Goal: Find specific page/section: Find specific page/section

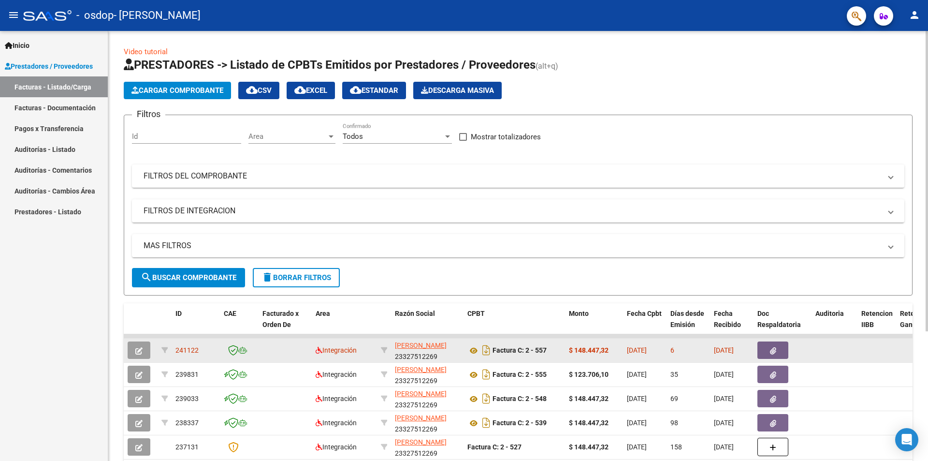
click at [181, 349] on span "241122" at bounding box center [186, 350] width 23 height 8
click at [192, 351] on span "241122" at bounding box center [186, 350] width 23 height 8
click at [672, 355] on div "6" at bounding box center [689, 350] width 36 height 11
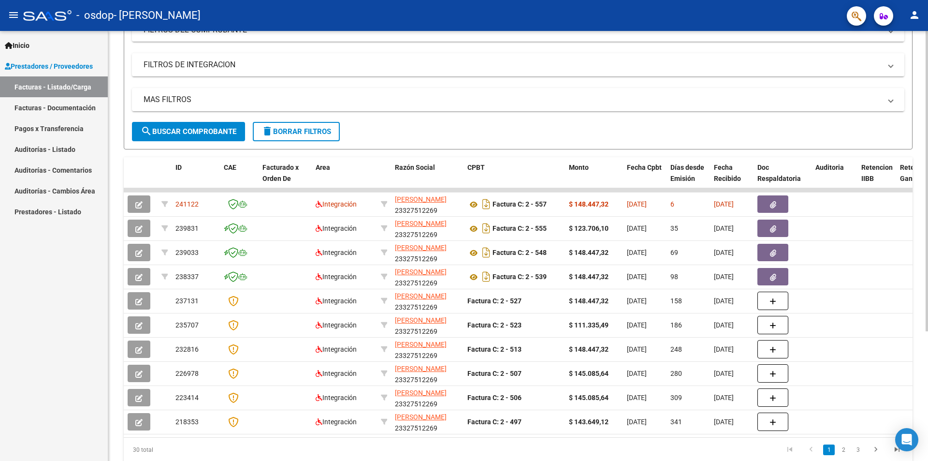
scroll to position [185, 0]
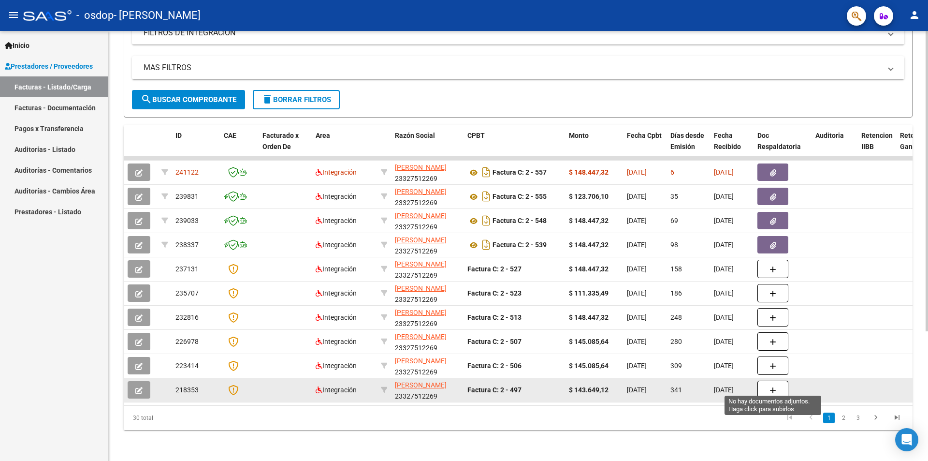
click at [763, 383] on button "button" at bounding box center [773, 389] width 31 height 18
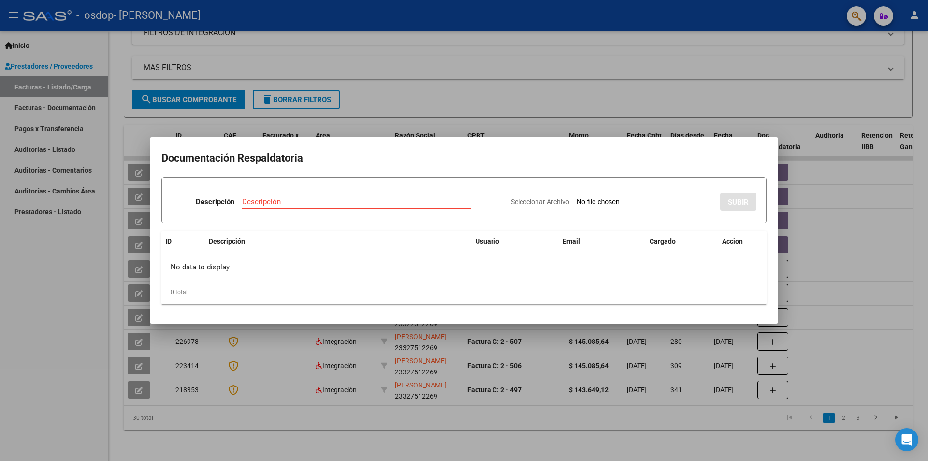
click at [832, 140] on div at bounding box center [464, 230] width 928 height 461
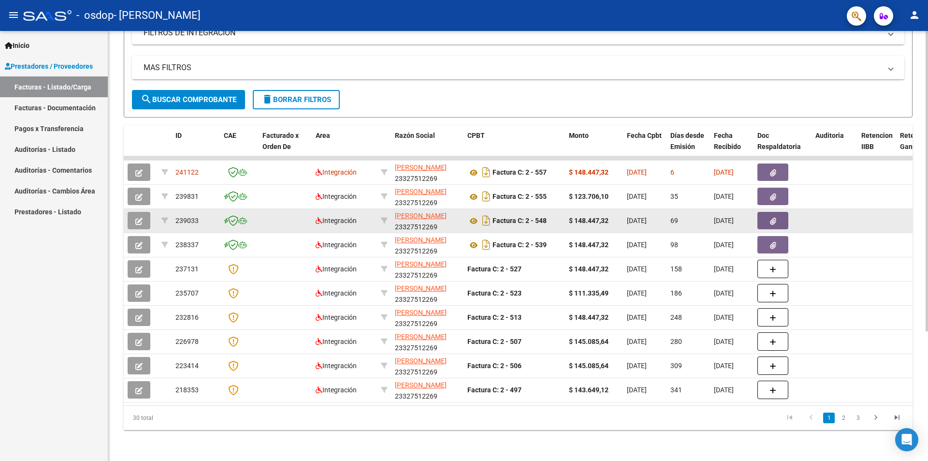
click at [826, 213] on datatable-body-cell at bounding box center [835, 221] width 46 height 24
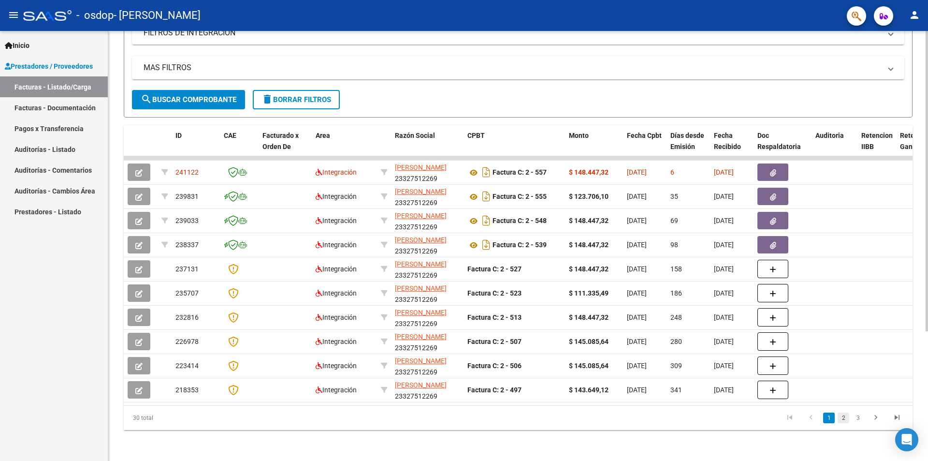
click at [846, 420] on link "2" at bounding box center [844, 417] width 12 height 11
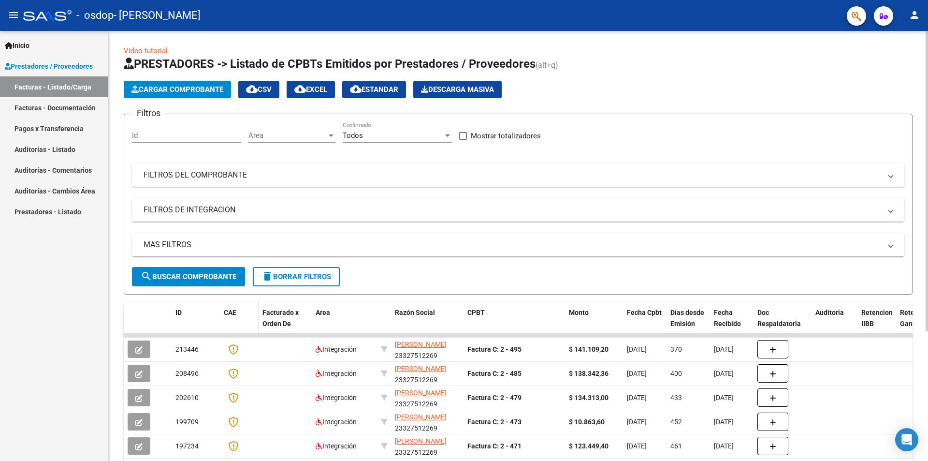
scroll to position [0, 0]
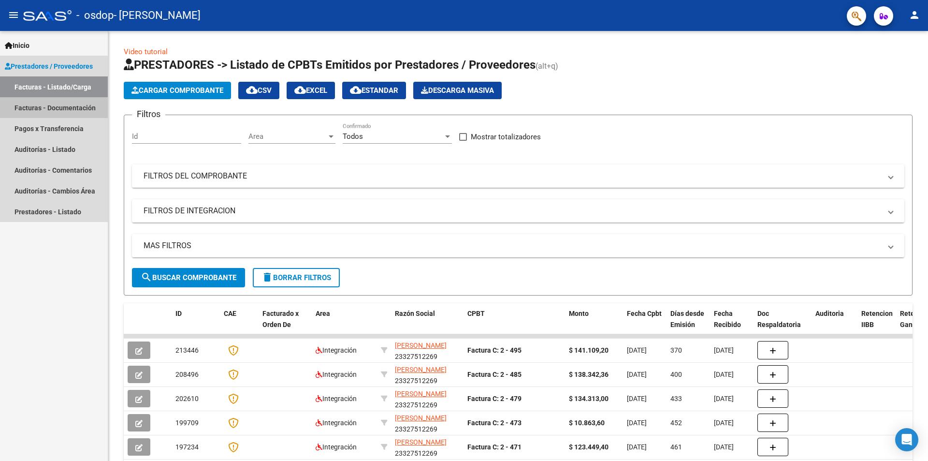
click at [49, 108] on link "Facturas - Documentación" at bounding box center [54, 107] width 108 height 21
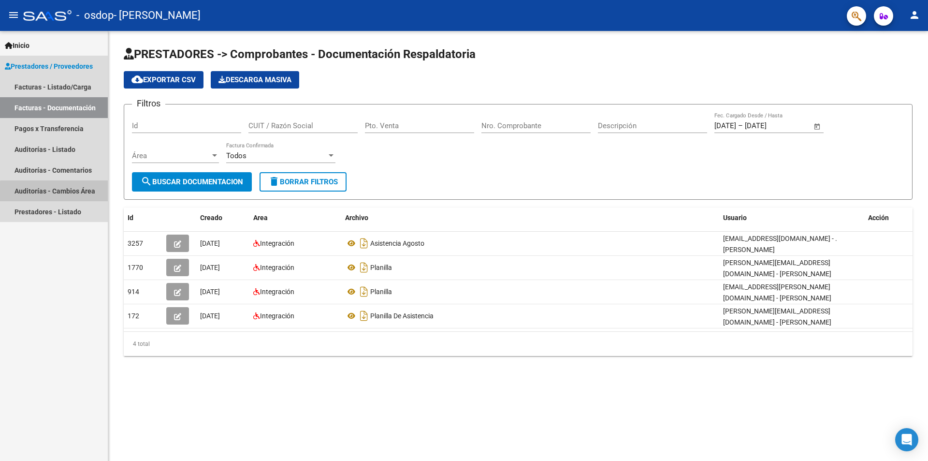
click at [71, 193] on link "Auditorías - Cambios Área" at bounding box center [54, 190] width 108 height 21
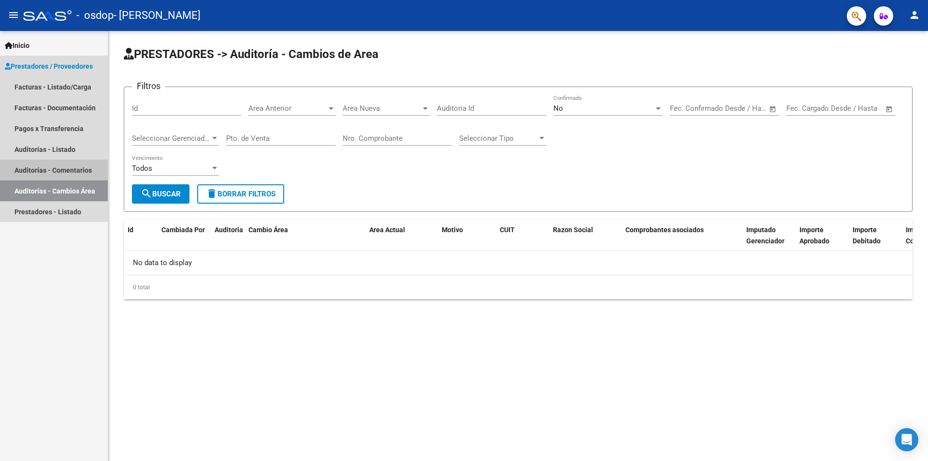
click at [55, 169] on link "Auditorías - Comentarios" at bounding box center [54, 170] width 108 height 21
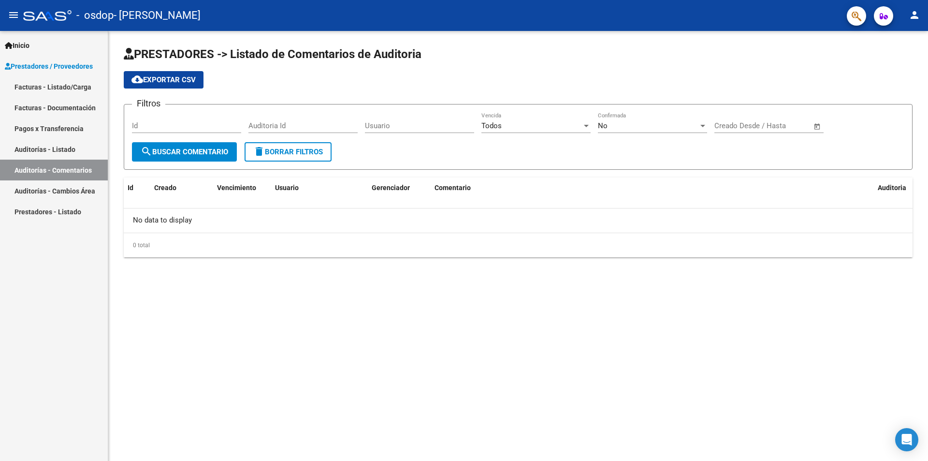
click at [57, 218] on link "Prestadores - Listado" at bounding box center [54, 211] width 108 height 21
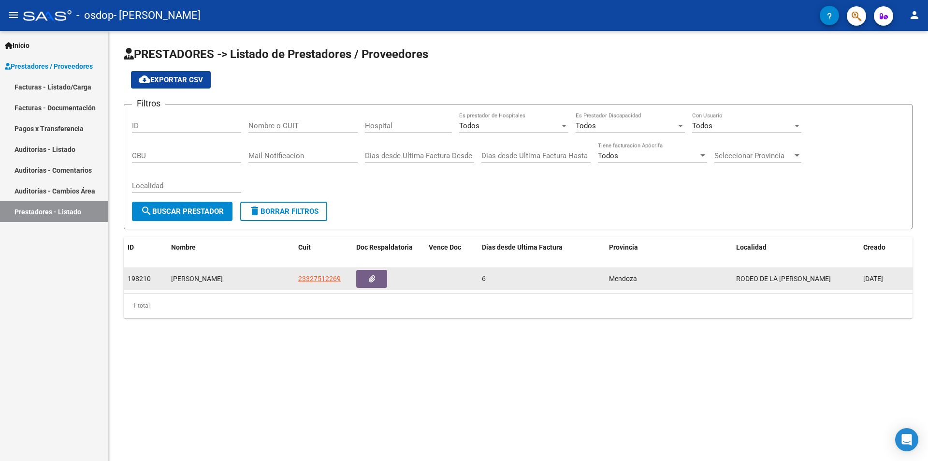
click at [214, 274] on div "[PERSON_NAME]" at bounding box center [230, 278] width 119 height 11
click at [755, 281] on span "RODEO DE LA [PERSON_NAME]" at bounding box center [783, 279] width 95 height 8
click at [753, 281] on span "RODEO DE LA [PERSON_NAME]" at bounding box center [783, 279] width 95 height 8
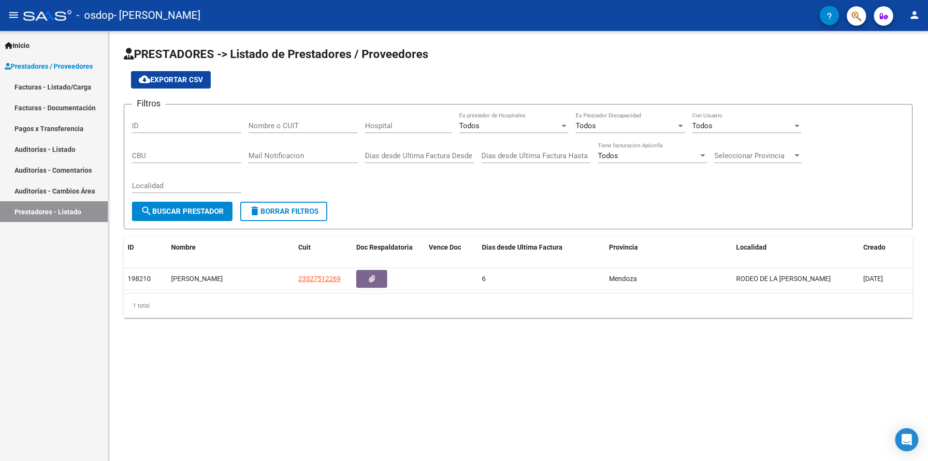
click at [61, 84] on link "Facturas - Listado/Carga" at bounding box center [54, 86] width 108 height 21
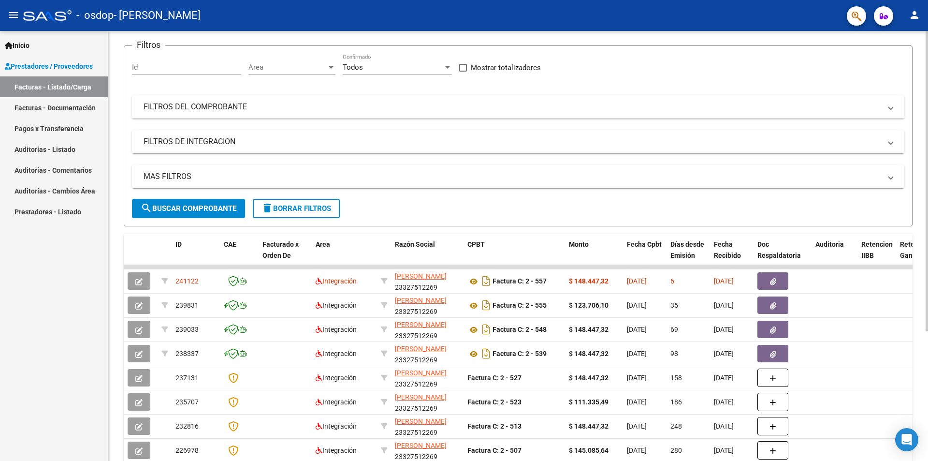
scroll to position [185, 0]
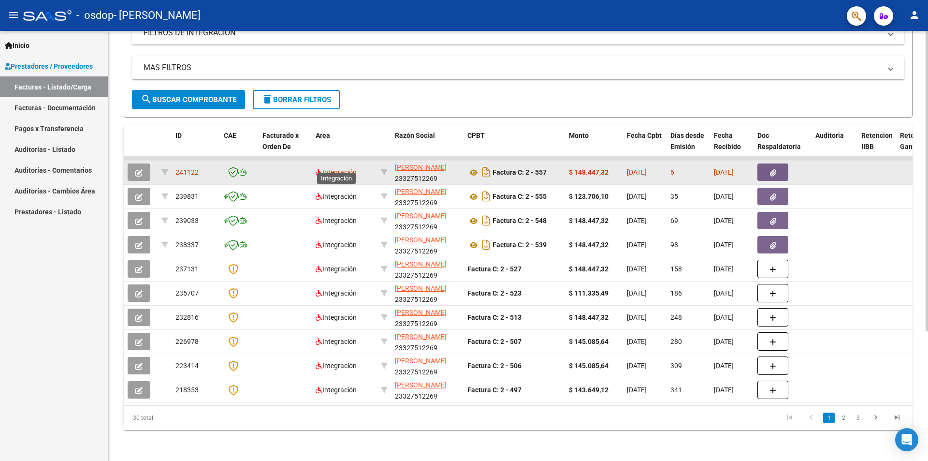
click at [345, 168] on span "Integración" at bounding box center [336, 172] width 41 height 8
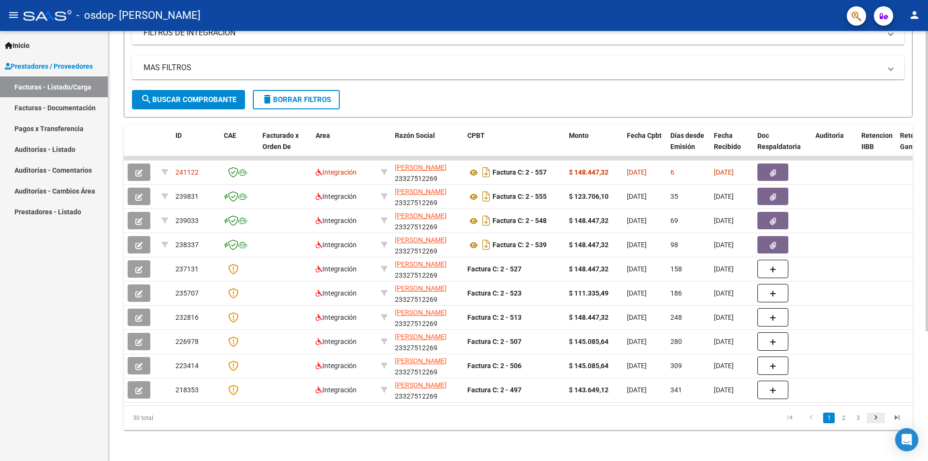
click at [874, 417] on icon "go to next page" at bounding box center [876, 419] width 13 height 12
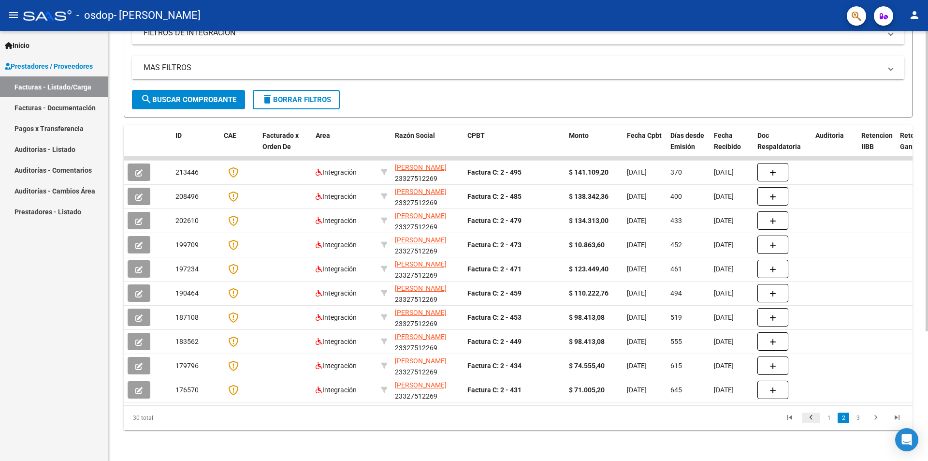
click at [816, 419] on icon "go to previous page" at bounding box center [811, 419] width 13 height 12
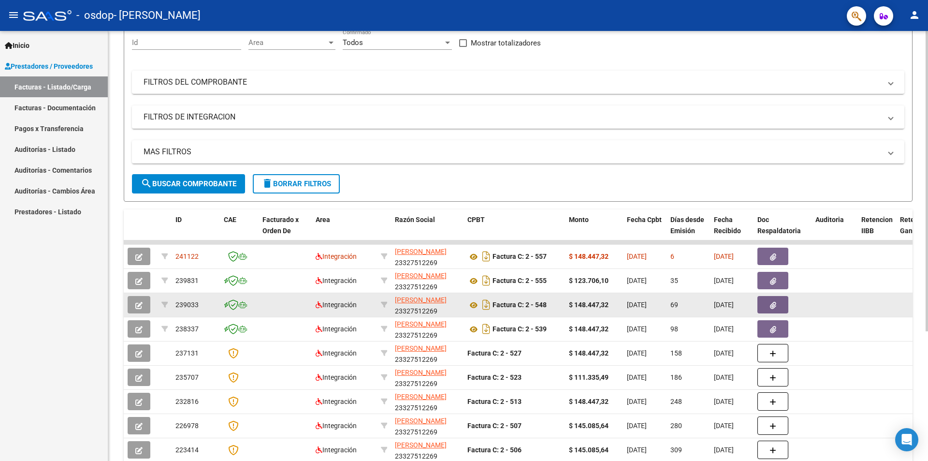
scroll to position [88, 0]
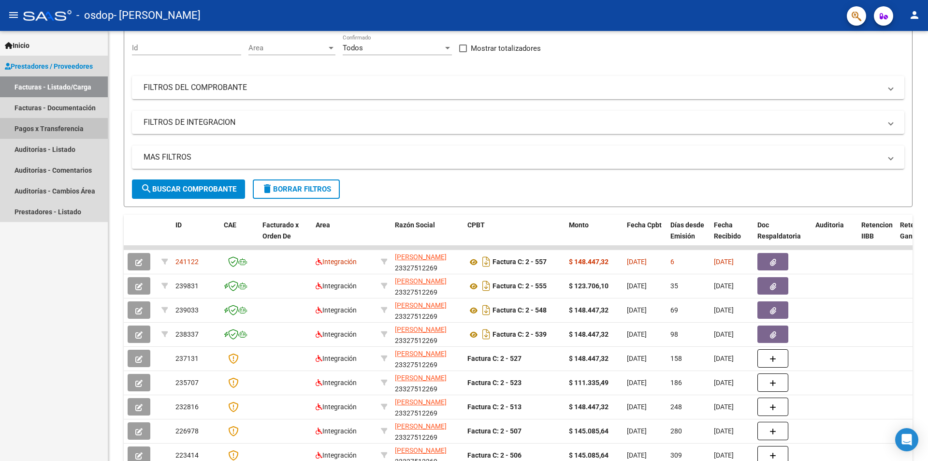
click at [52, 129] on link "Pagos x Transferencia" at bounding box center [54, 128] width 108 height 21
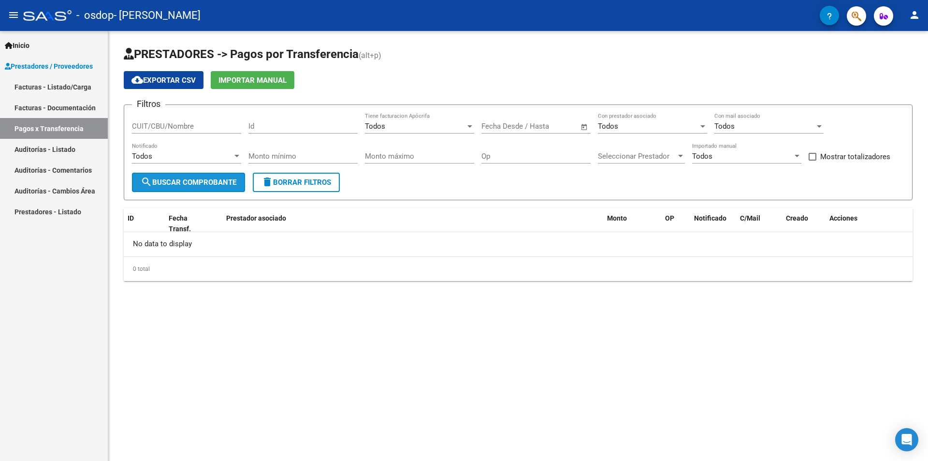
click at [222, 187] on button "search Buscar Comprobante" at bounding box center [188, 182] width 113 height 19
click at [415, 126] on div "Todos" at bounding box center [415, 126] width 101 height 9
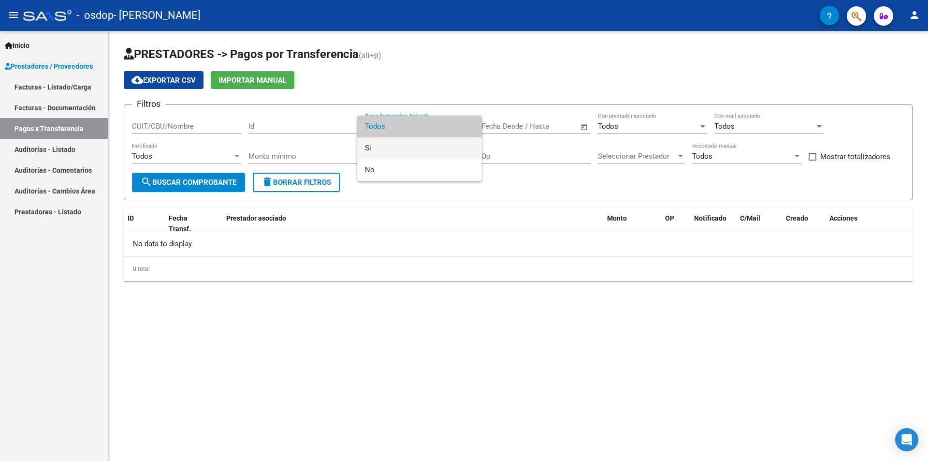
click at [415, 148] on span "Si" at bounding box center [419, 148] width 109 height 22
click at [166, 266] on div at bounding box center [464, 230] width 928 height 461
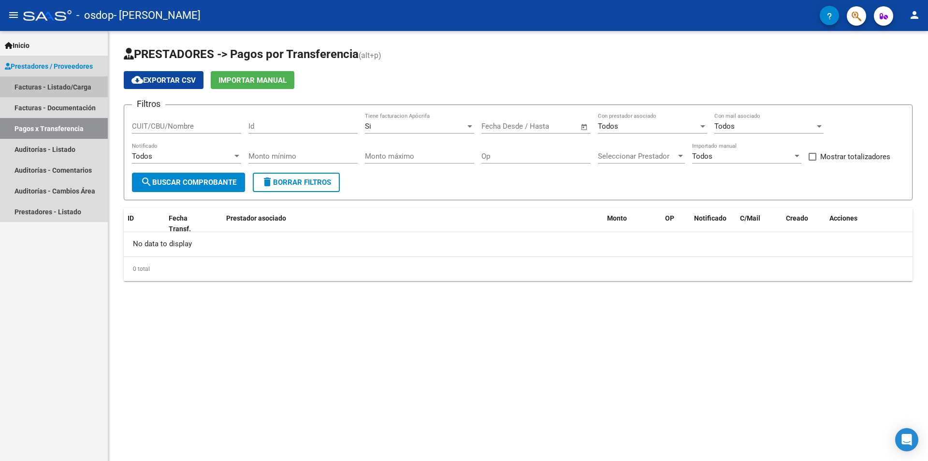
click at [42, 94] on link "Facturas - Listado/Carga" at bounding box center [54, 86] width 108 height 21
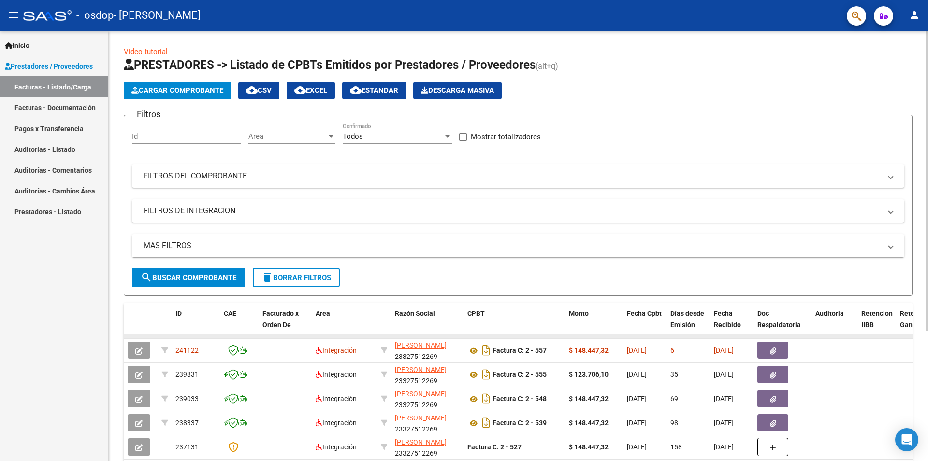
scroll to position [48, 0]
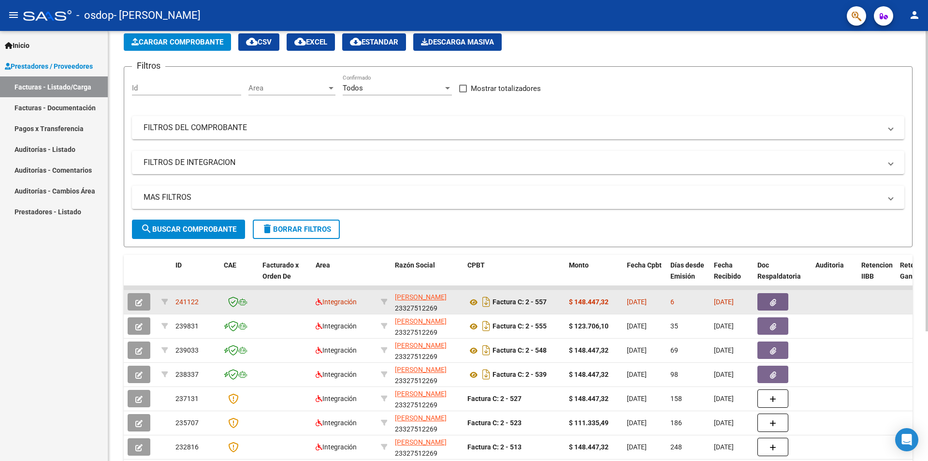
click at [191, 305] on span "241122" at bounding box center [186, 302] width 23 height 8
click at [194, 302] on span "241122" at bounding box center [186, 302] width 23 height 8
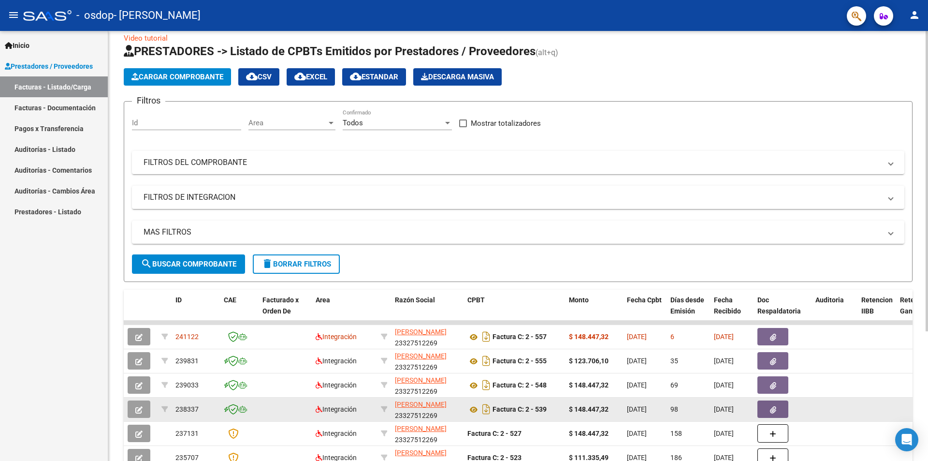
scroll to position [0, 0]
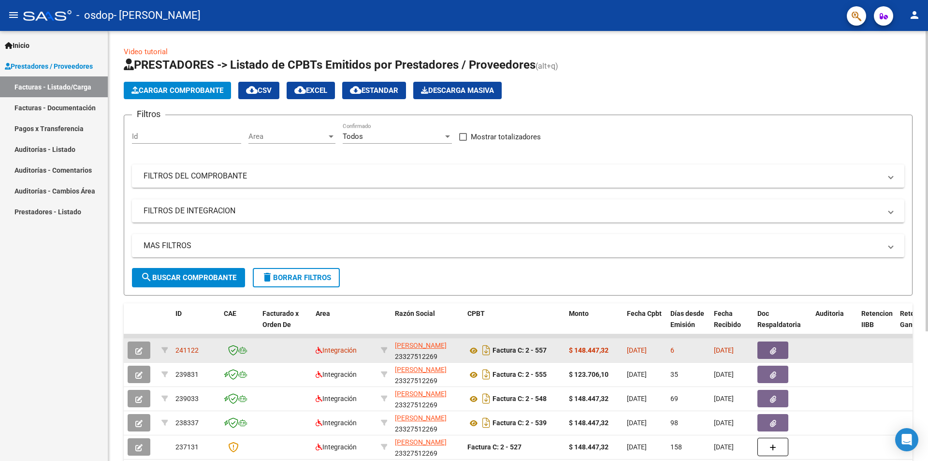
click at [776, 342] on button "button" at bounding box center [773, 349] width 31 height 17
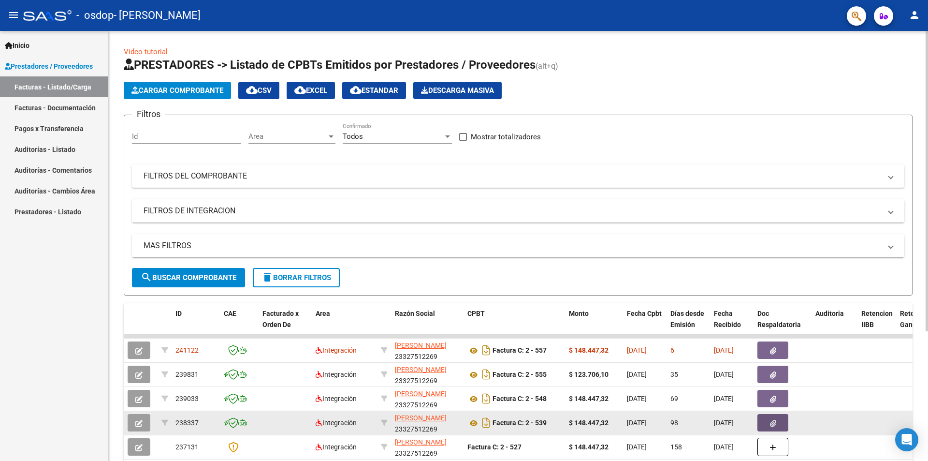
click at [774, 423] on icon "button" at bounding box center [773, 423] width 6 height 7
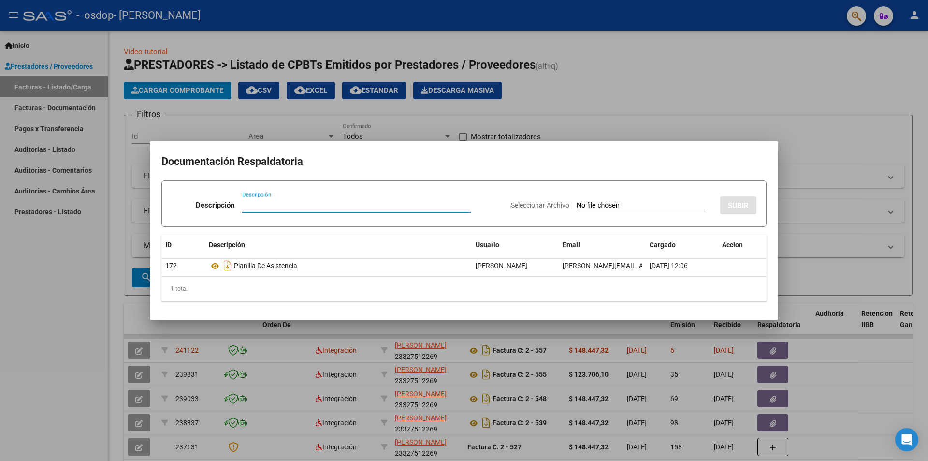
click at [809, 277] on div at bounding box center [464, 230] width 928 height 461
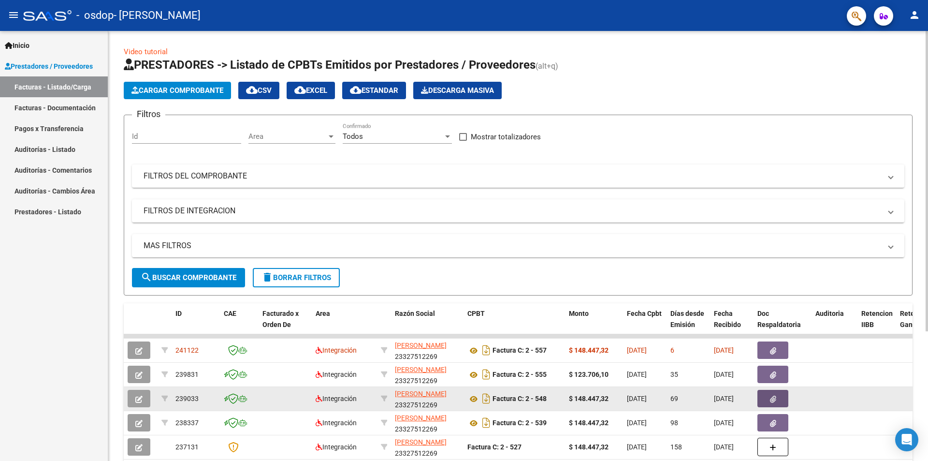
click at [776, 397] on icon "button" at bounding box center [773, 398] width 6 height 7
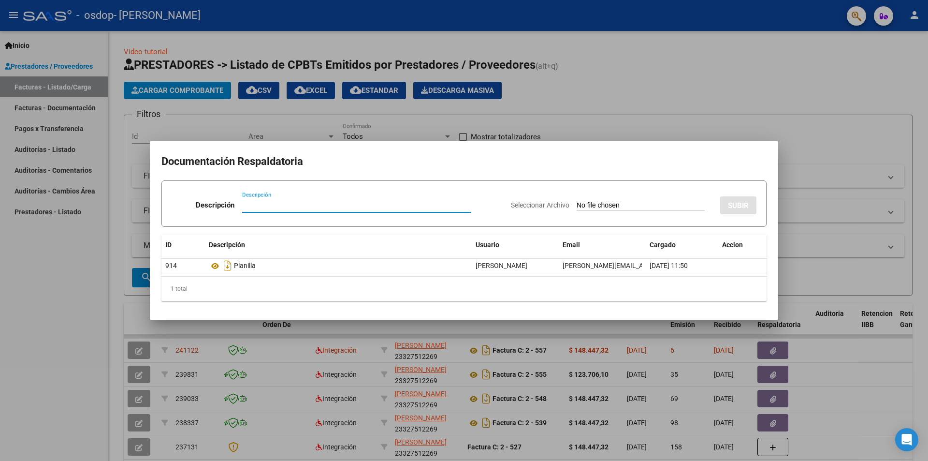
click at [863, 132] on div at bounding box center [464, 230] width 928 height 461
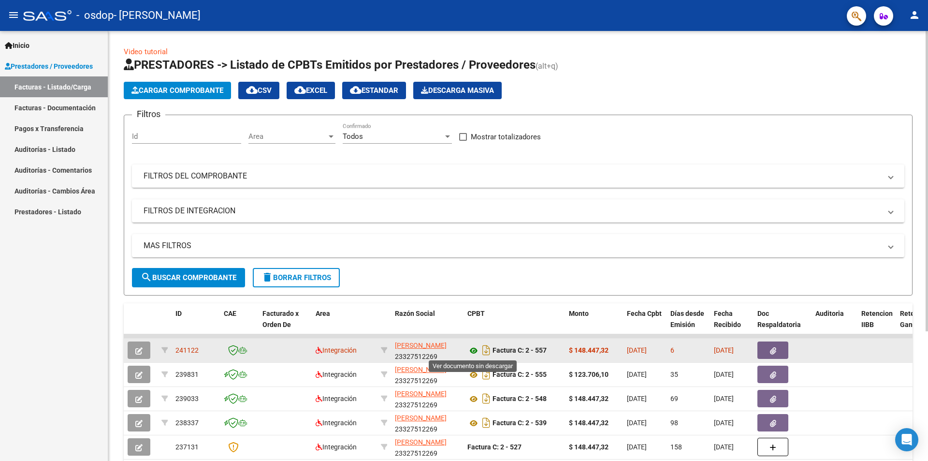
click at [474, 350] on icon at bounding box center [473, 351] width 13 height 12
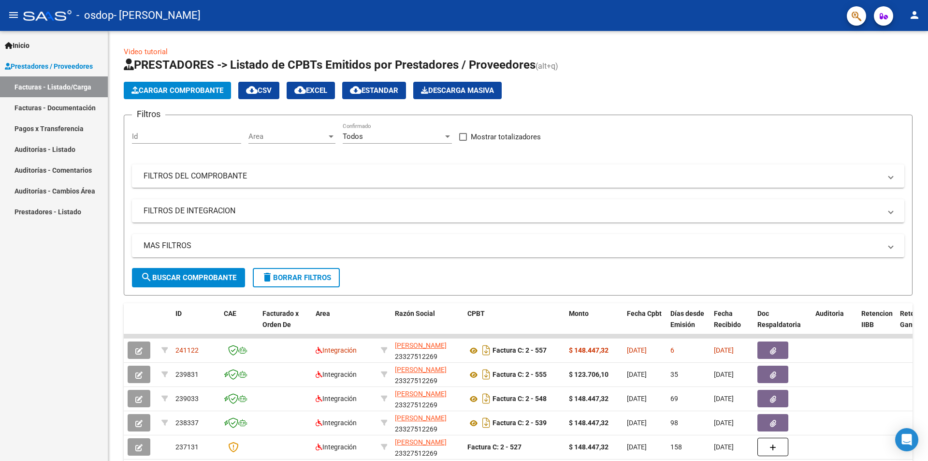
click at [883, 15] on icon "button" at bounding box center [884, 16] width 8 height 7
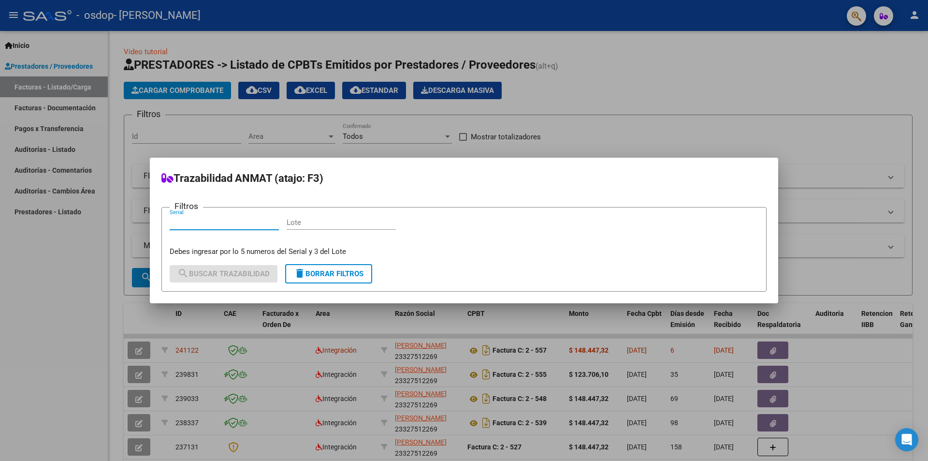
click at [772, 4] on div at bounding box center [464, 230] width 928 height 461
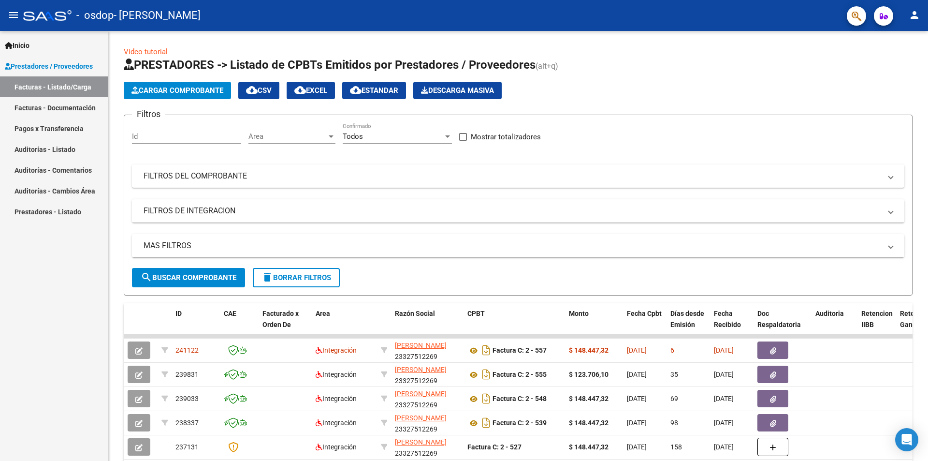
click at [51, 107] on link "Facturas - Documentación" at bounding box center [54, 107] width 108 height 21
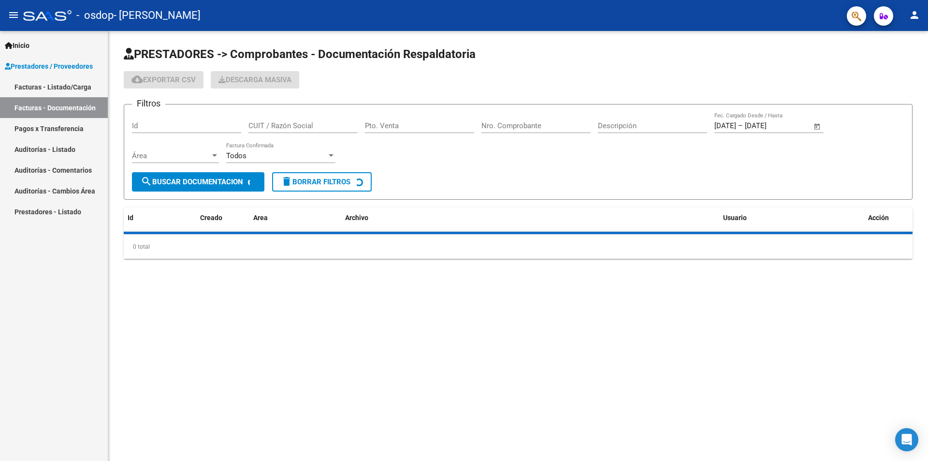
click at [51, 88] on link "Facturas - Listado/Carga" at bounding box center [54, 86] width 108 height 21
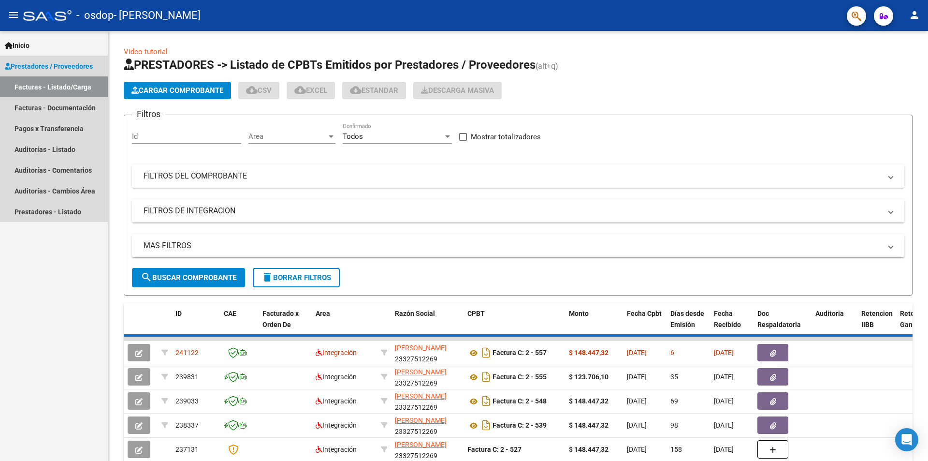
click at [84, 60] on link "Prestadores / Proveedores" at bounding box center [54, 66] width 108 height 21
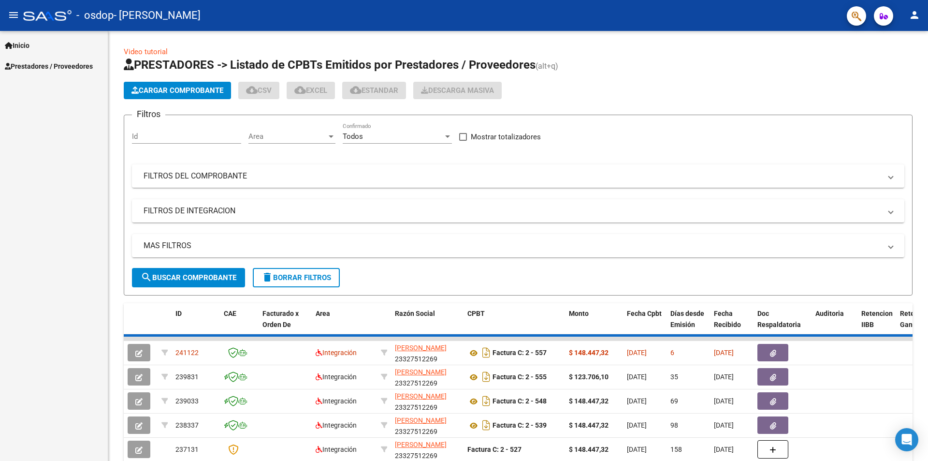
click at [70, 85] on div "Inicio Instructivos Contacto OS Prestadores / Proveedores Facturas - Listado/Ca…" at bounding box center [54, 246] width 108 height 430
